Goal: Information Seeking & Learning: Check status

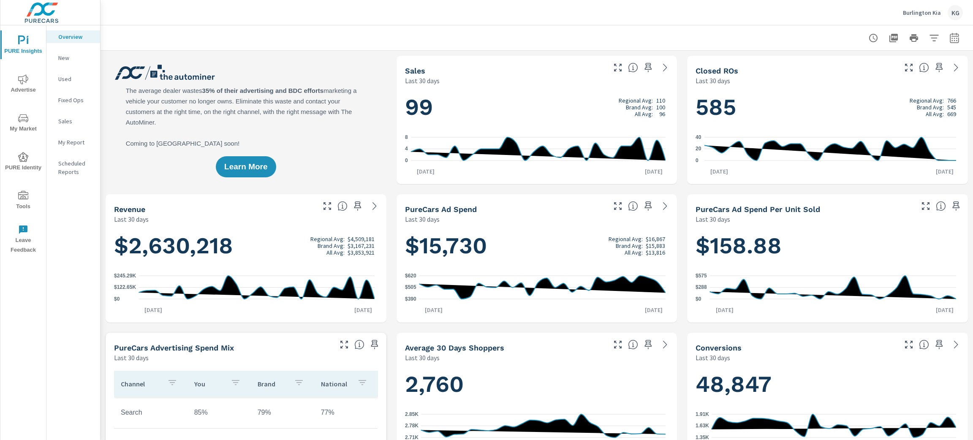
scroll to position [0, 0]
click at [25, 82] on icon "nav menu" at bounding box center [23, 79] width 10 height 10
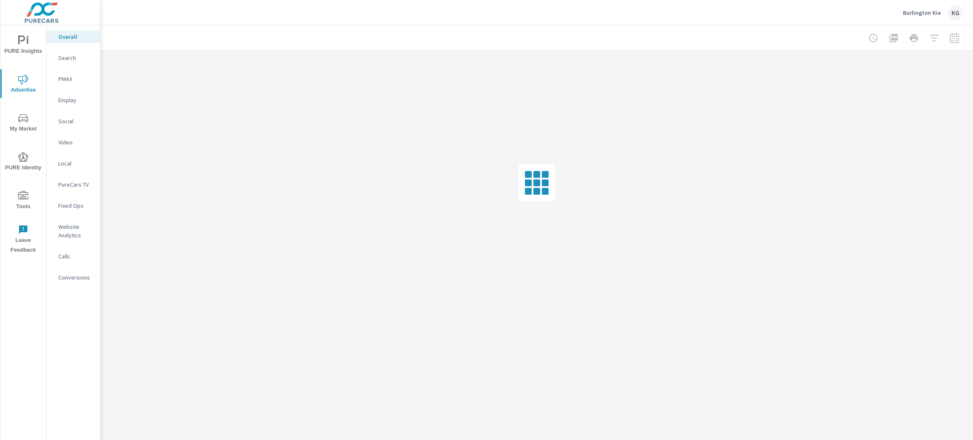
click at [65, 58] on p "Search" at bounding box center [75, 58] width 35 height 8
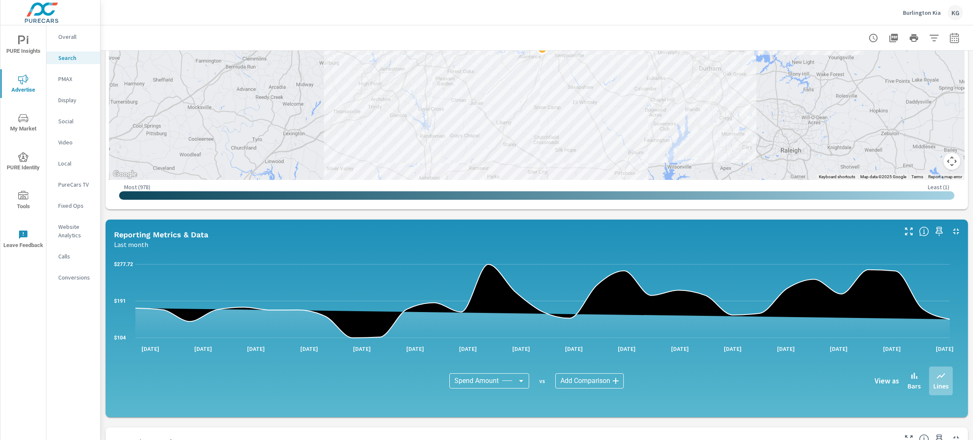
scroll to position [511, 0]
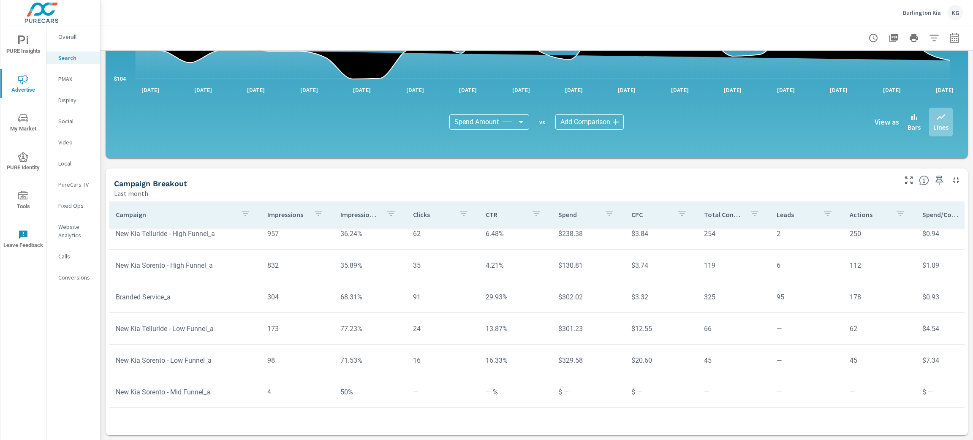
scroll to position [139, 0]
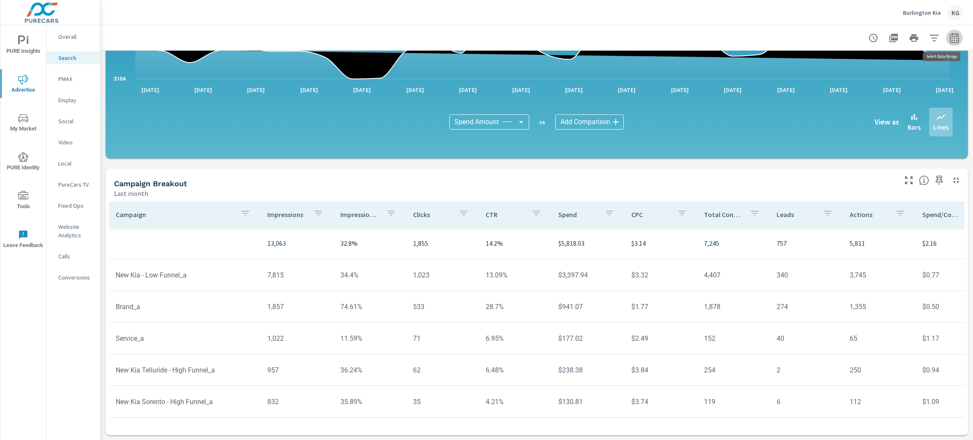
click at [952, 40] on icon "button" at bounding box center [954, 39] width 5 height 3
select select "Last month"
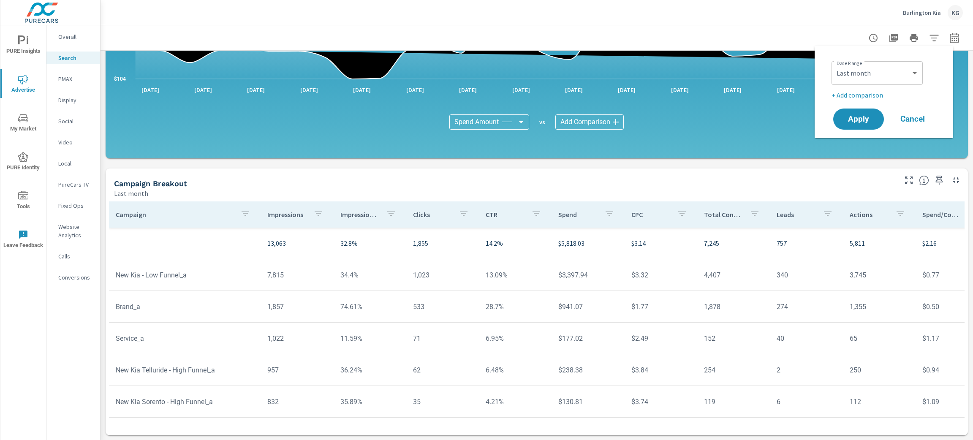
click at [952, 40] on icon "button" at bounding box center [954, 39] width 5 height 3
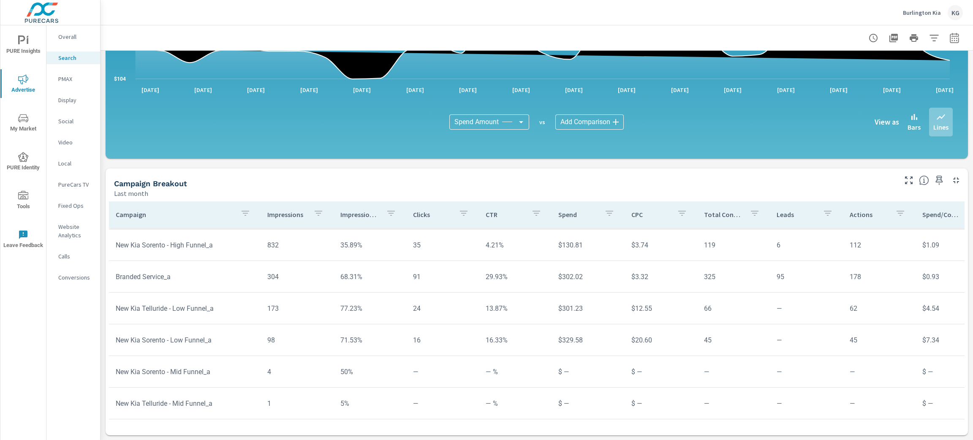
scroll to position [167, 0]
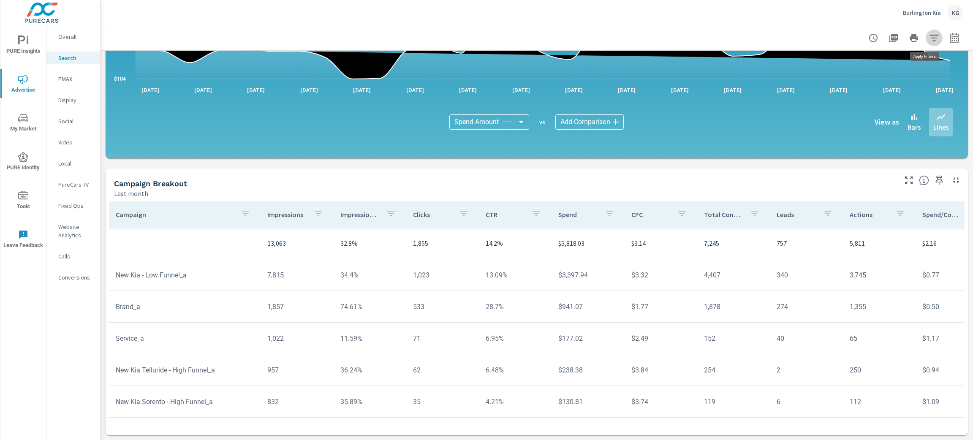
click at [930, 41] on icon "button" at bounding box center [934, 38] width 9 height 6
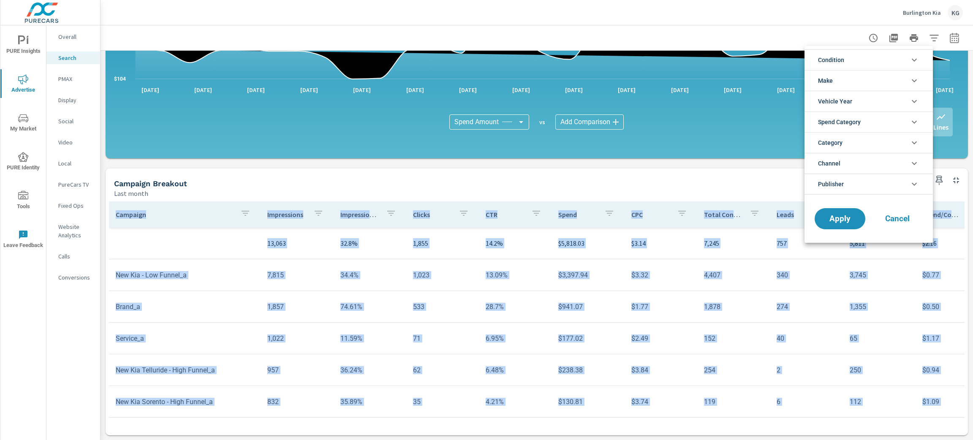
click at [925, 41] on div at bounding box center [486, 220] width 973 height 440
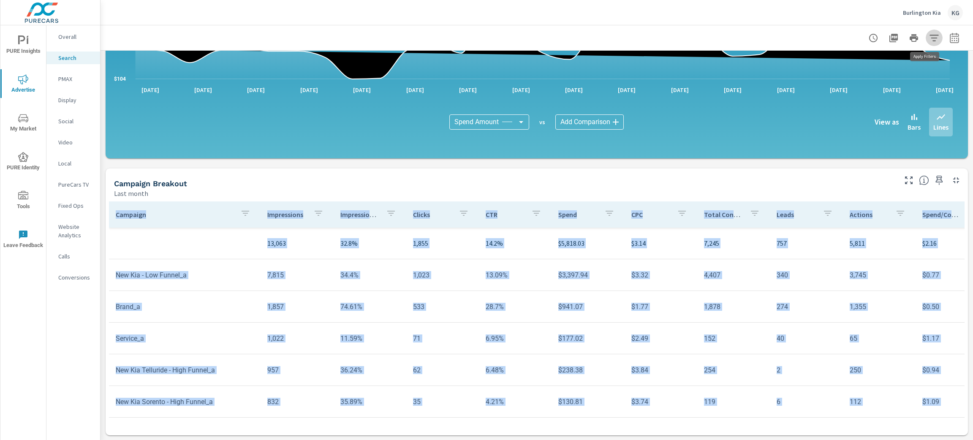
click at [930, 41] on icon "button" at bounding box center [934, 38] width 9 height 6
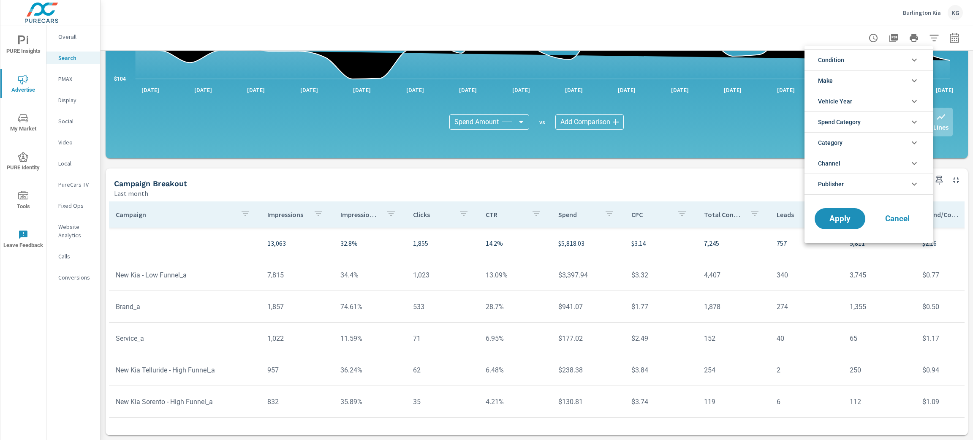
drag, startPoint x: 967, startPoint y: 283, endPoint x: 969, endPoint y: 222, distance: 61.7
drag, startPoint x: 969, startPoint y: 222, endPoint x: 969, endPoint y: 210, distance: 11.4
click at [969, 210] on div at bounding box center [486, 220] width 973 height 440
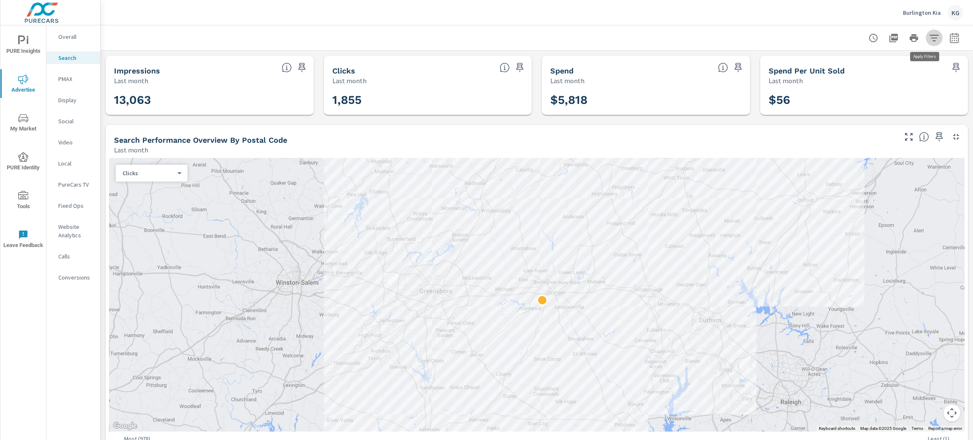
click at [929, 39] on icon "button" at bounding box center [934, 38] width 10 height 10
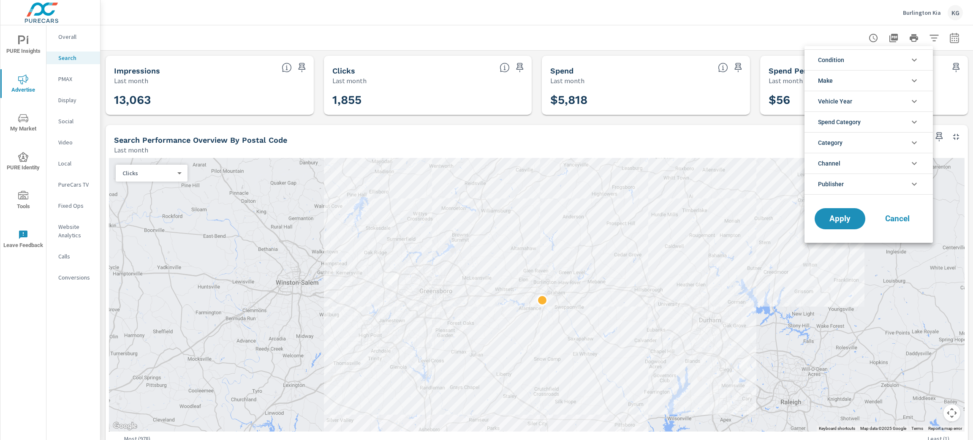
click at [945, 38] on div at bounding box center [486, 220] width 973 height 440
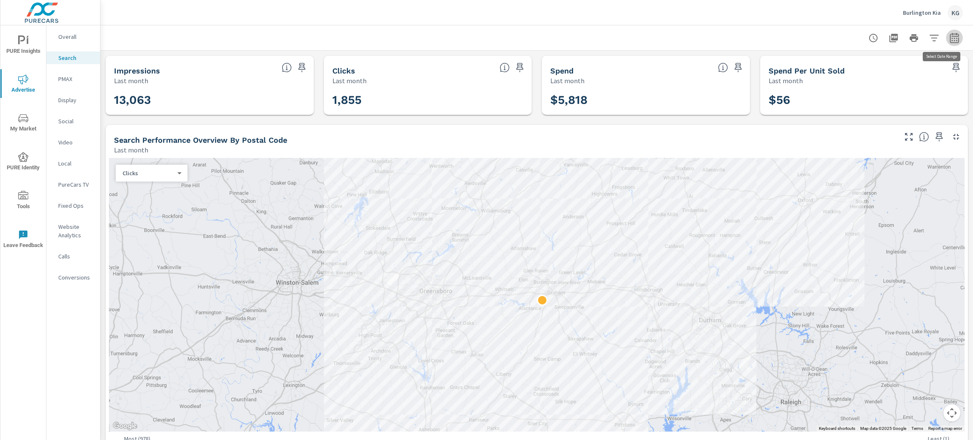
click at [952, 38] on icon "button" at bounding box center [954, 39] width 5 height 3
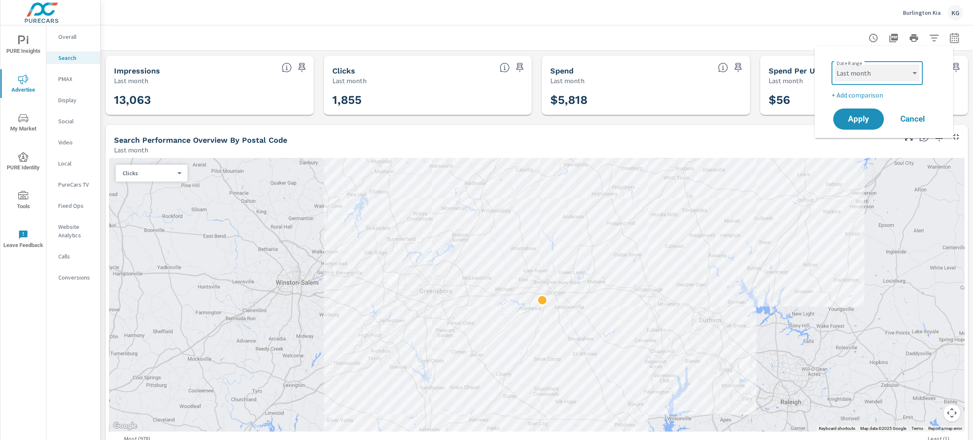
click at [906, 68] on select "Custom [DATE] Last week Last 7 days Last 14 days Last 30 days Last 45 days Last…" at bounding box center [877, 73] width 84 height 17
click at [835, 65] on select "Custom [DATE] Last week Last 7 days Last 14 days Last 30 days Last 45 days Last…" at bounding box center [877, 73] width 84 height 17
select select "custom"
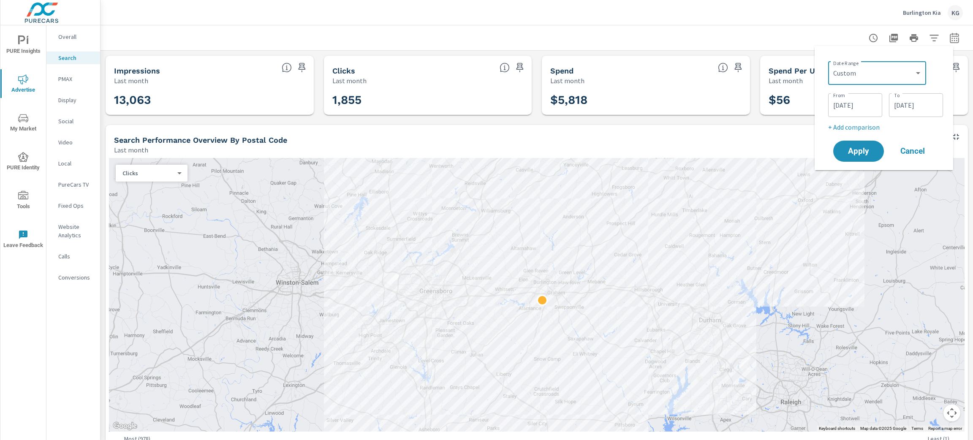
click at [840, 106] on input "[DATE]" at bounding box center [855, 105] width 47 height 17
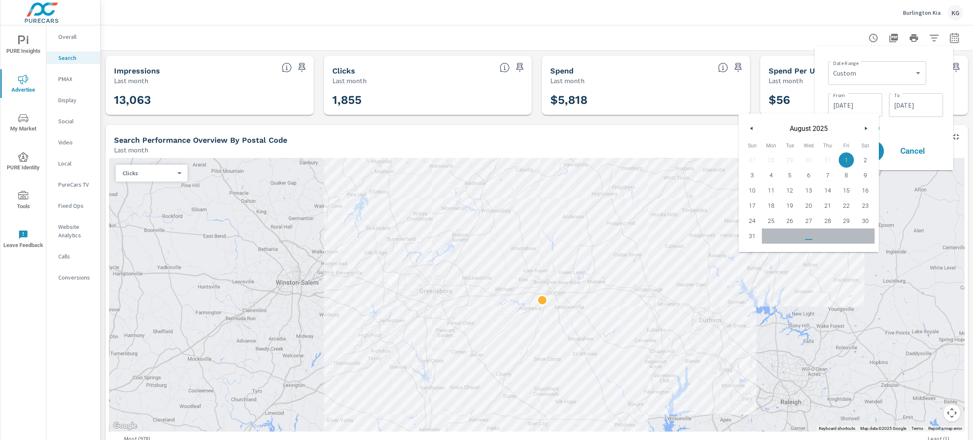
click at [754, 126] on button "button" at bounding box center [752, 128] width 10 height 10
click at [785, 157] on span "1" at bounding box center [790, 160] width 19 height 11
type input "[DATE]"
click at [904, 106] on input "[DATE]" at bounding box center [916, 105] width 47 height 17
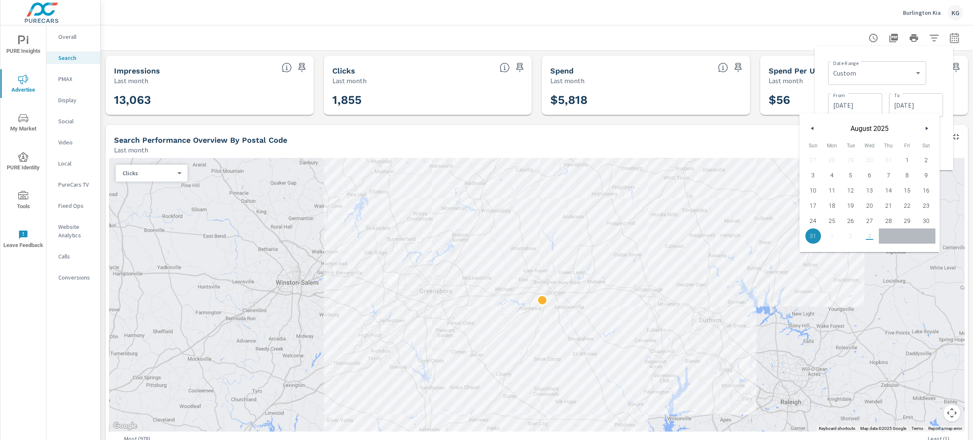
click at [816, 125] on button "button" at bounding box center [813, 128] width 10 height 10
click at [888, 221] on span "31" at bounding box center [888, 220] width 19 height 11
type input "[DATE]"
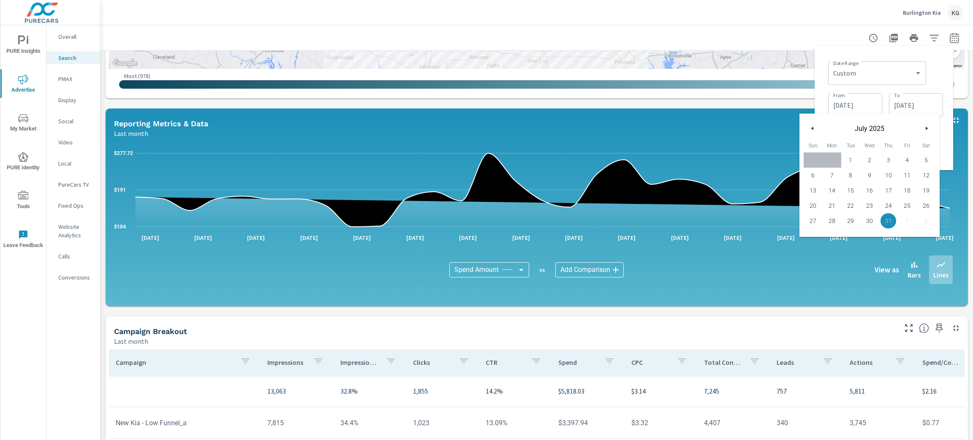
click at [729, 17] on div "Burlington Kia KG" at bounding box center [537, 12] width 852 height 25
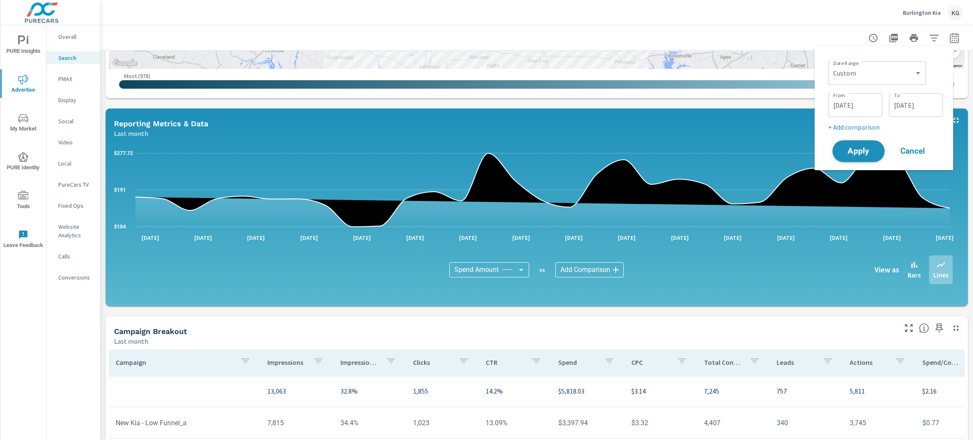
click at [850, 147] on span "Apply" at bounding box center [858, 151] width 35 height 8
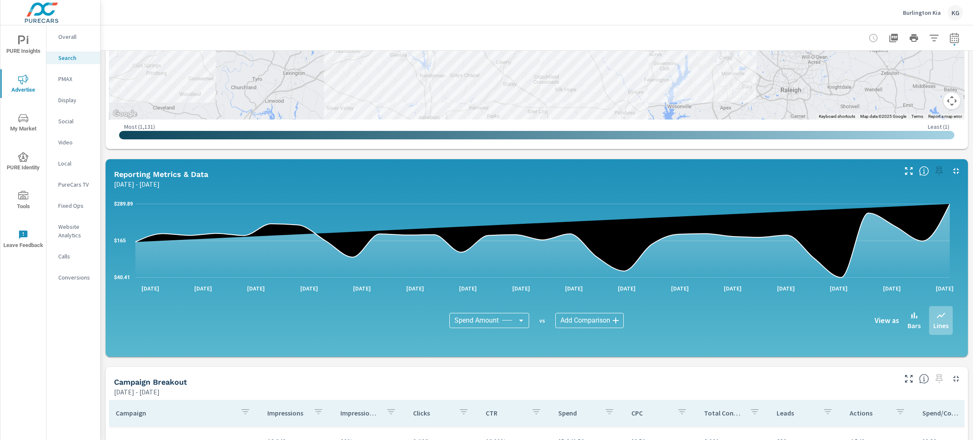
scroll to position [308, 0]
